Goal: Information Seeking & Learning: Learn about a topic

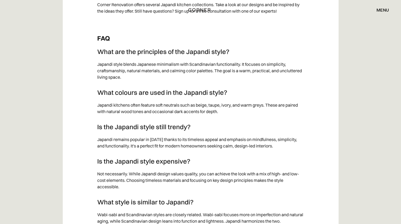
scroll to position [3072, 0]
